Goal: Transaction & Acquisition: Purchase product/service

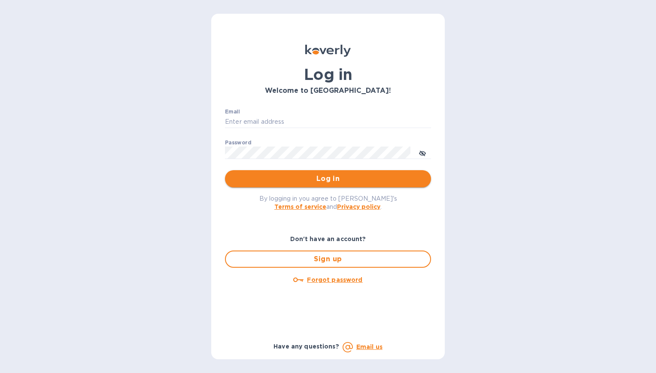
type input "[EMAIL_ADDRESS][DOMAIN_NAME]"
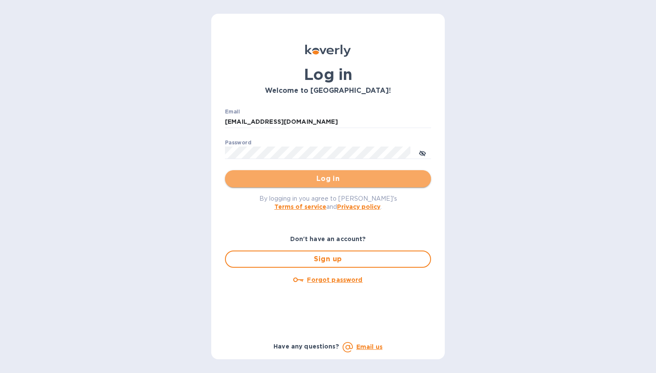
click at [313, 182] on span "Log in" at bounding box center [328, 178] width 192 height 10
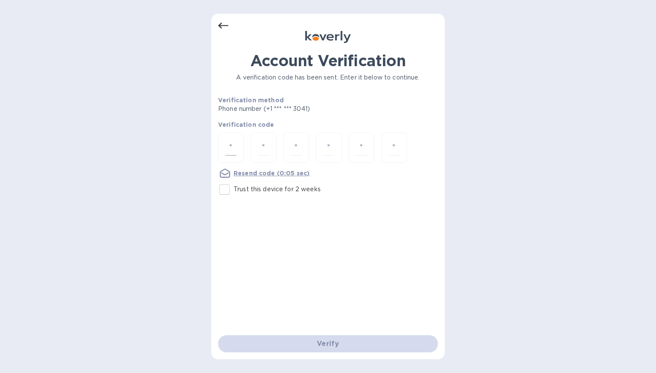
click at [230, 153] on input "number" at bounding box center [230, 147] width 11 height 16
type input "8"
type input "4"
type input "7"
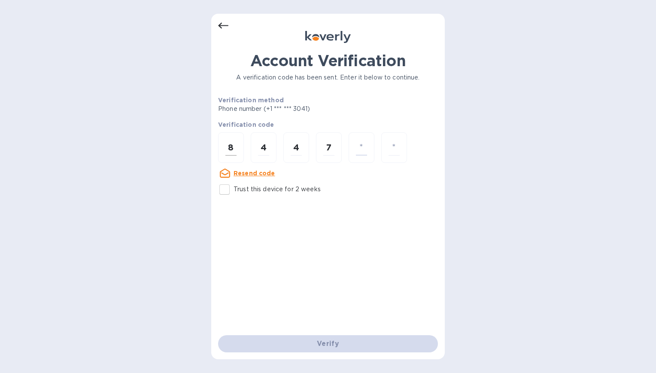
type input "3"
type input "2"
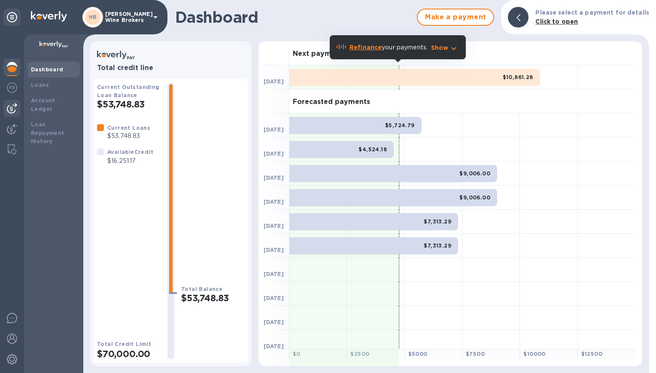
click at [7, 109] on img at bounding box center [12, 108] width 10 height 10
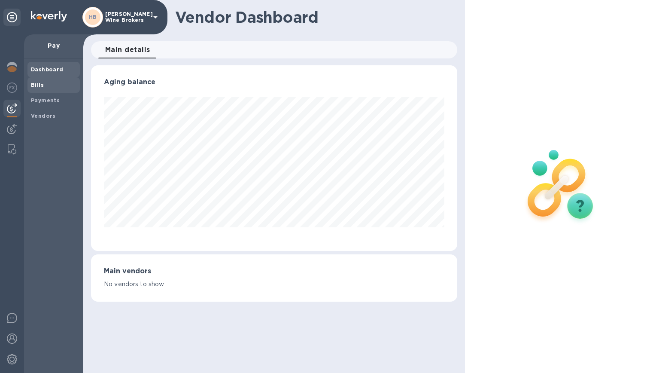
scroll to position [185, 367]
click at [45, 88] on span "Bills" at bounding box center [53, 85] width 45 height 9
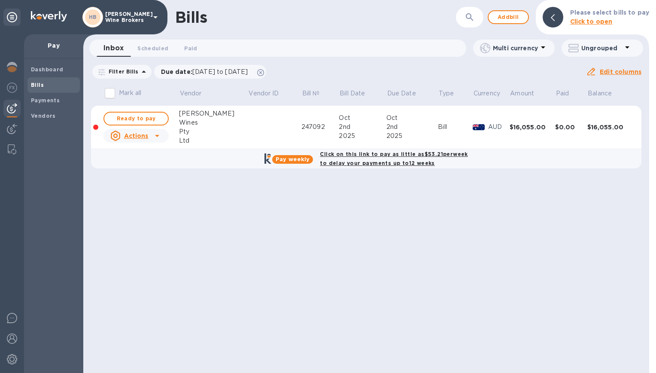
click at [393, 160] on b "Click on this link to pay as little as $53.21 per week to delay your payments u…" at bounding box center [394, 158] width 148 height 15
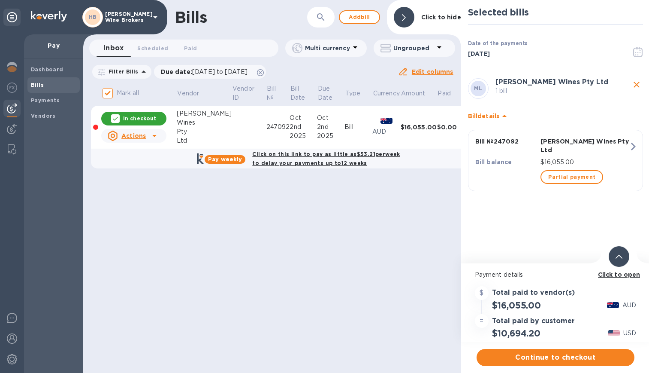
click at [334, 161] on b "Click on this link to pay as little as $53.21 per week to delay your payments u…" at bounding box center [326, 158] width 148 height 15
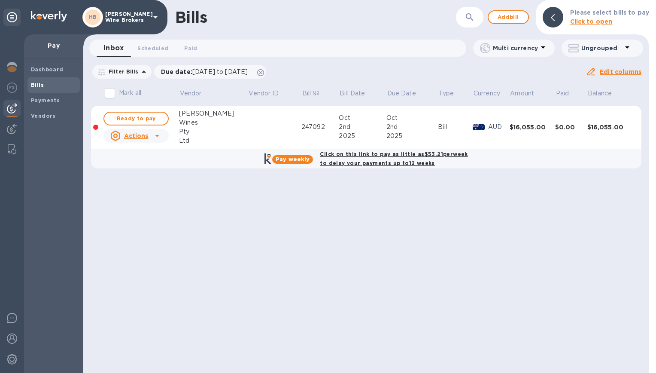
checkbox input "true"
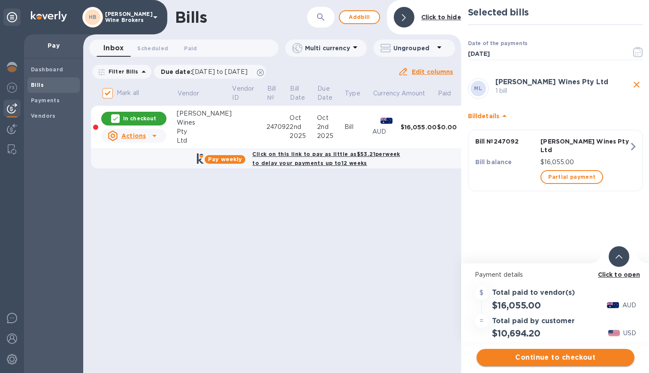
click at [540, 357] on span "Continue to checkout" at bounding box center [556, 357] width 144 height 10
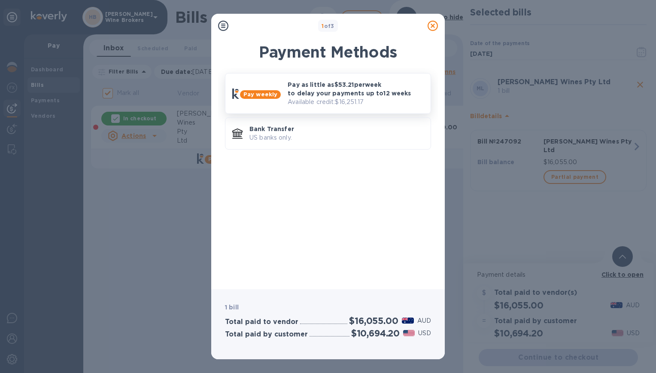
click at [331, 93] on p "Pay as little as $53.21 per week to delay your payments up to 12 weeks" at bounding box center [356, 88] width 136 height 17
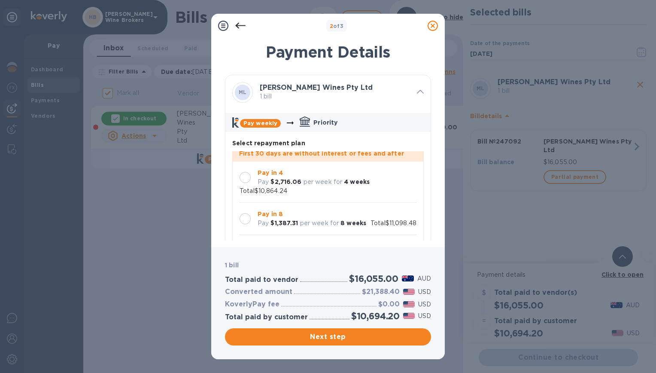
scroll to position [25, 0]
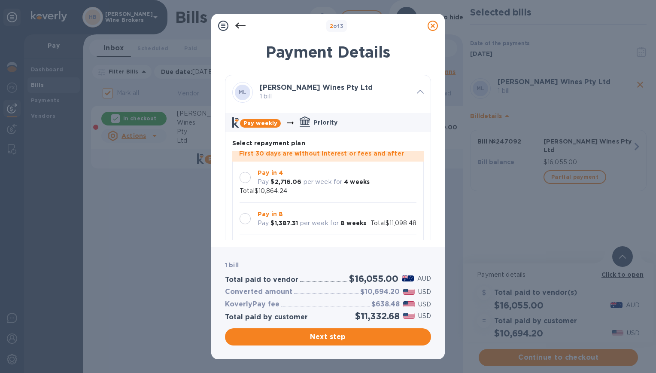
click at [246, 172] on div at bounding box center [245, 177] width 11 height 11
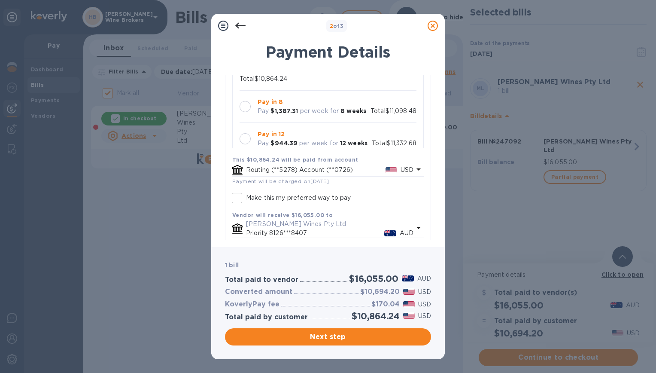
scroll to position [195, 0]
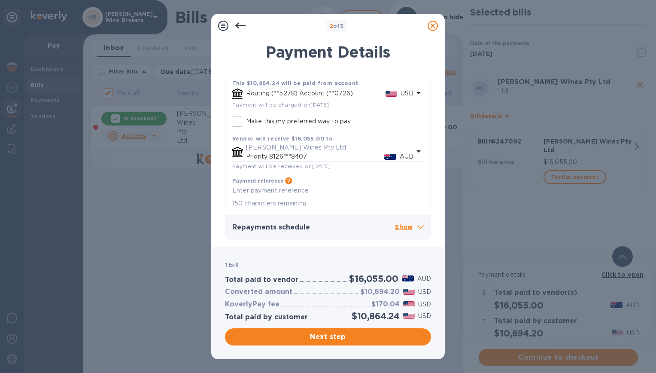
click at [402, 224] on p "Show" at bounding box center [409, 227] width 29 height 11
drag, startPoint x: 427, startPoint y: 170, endPoint x: 431, endPoint y: 201, distance: 31.5
click at [431, 201] on div "ML McPherson Wines Pty Ltd 1 bill Pay weekly Priority Select repayment plan Fir…" at bounding box center [328, 157] width 206 height 165
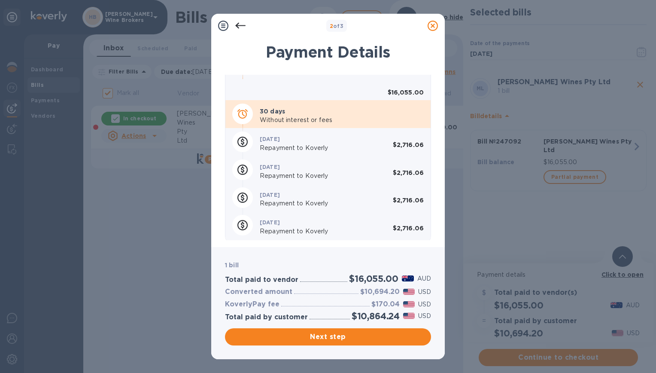
scroll to position [387, 0]
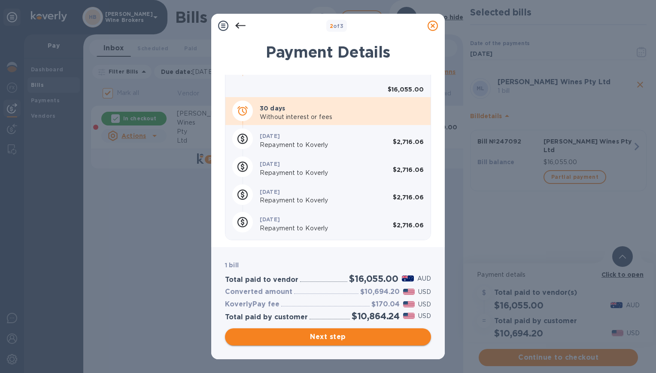
click at [336, 334] on span "Next step" at bounding box center [328, 336] width 192 height 10
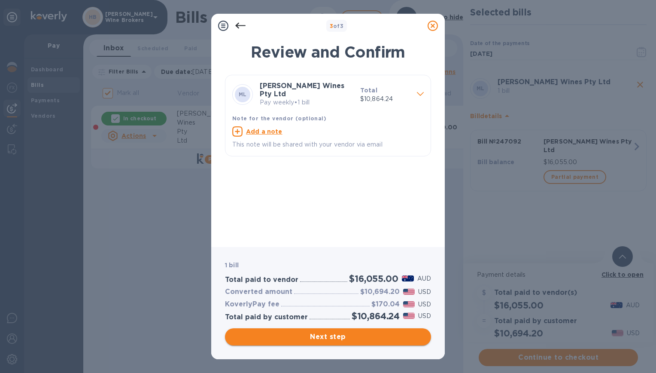
click at [336, 334] on span "Next step" at bounding box center [328, 336] width 192 height 10
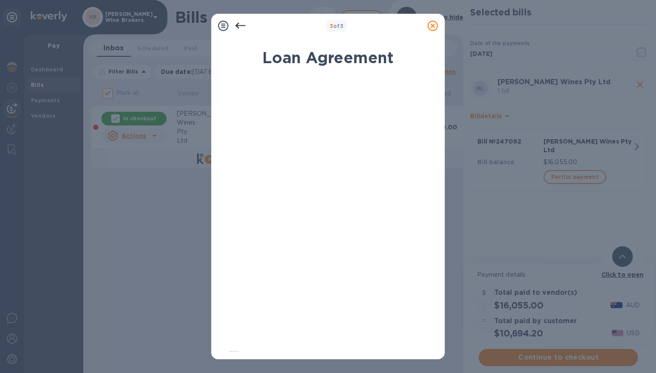
drag, startPoint x: 438, startPoint y: 189, endPoint x: 431, endPoint y: 230, distance: 41.0
click at [436, 230] on div "Loan Agreement By signing electronically, I Henry Hudson certify that I am auth…" at bounding box center [327, 196] width 233 height 326
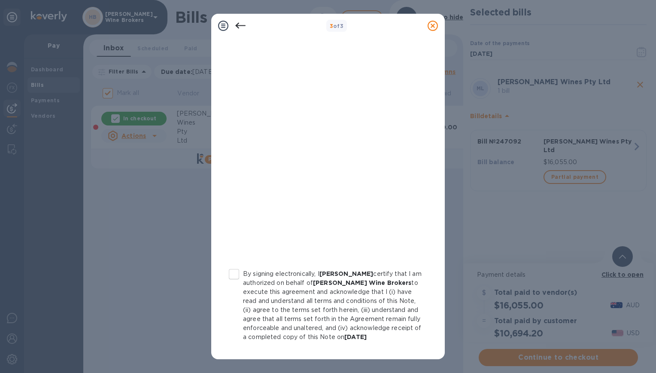
scroll to position [84, 0]
click at [230, 273] on input "By signing electronically, I Henry Hudson certify that I am authorized on behal…" at bounding box center [234, 272] width 18 height 18
checkbox input "true"
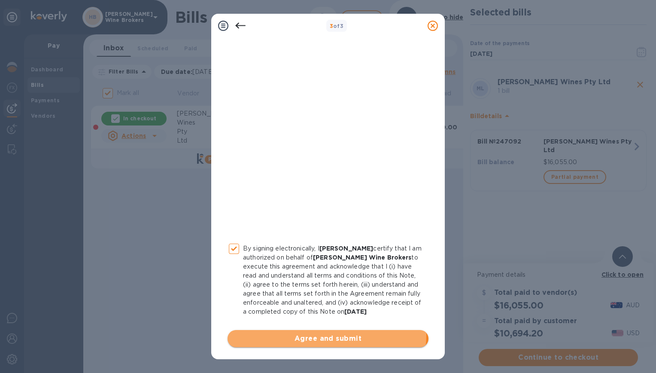
click at [322, 334] on span "Agree and submit" at bounding box center [327, 338] width 187 height 10
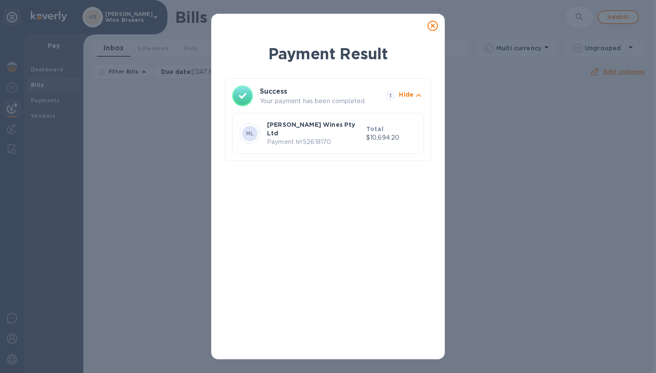
click at [435, 27] on icon at bounding box center [433, 26] width 10 height 10
